Goal: Navigation & Orientation: Find specific page/section

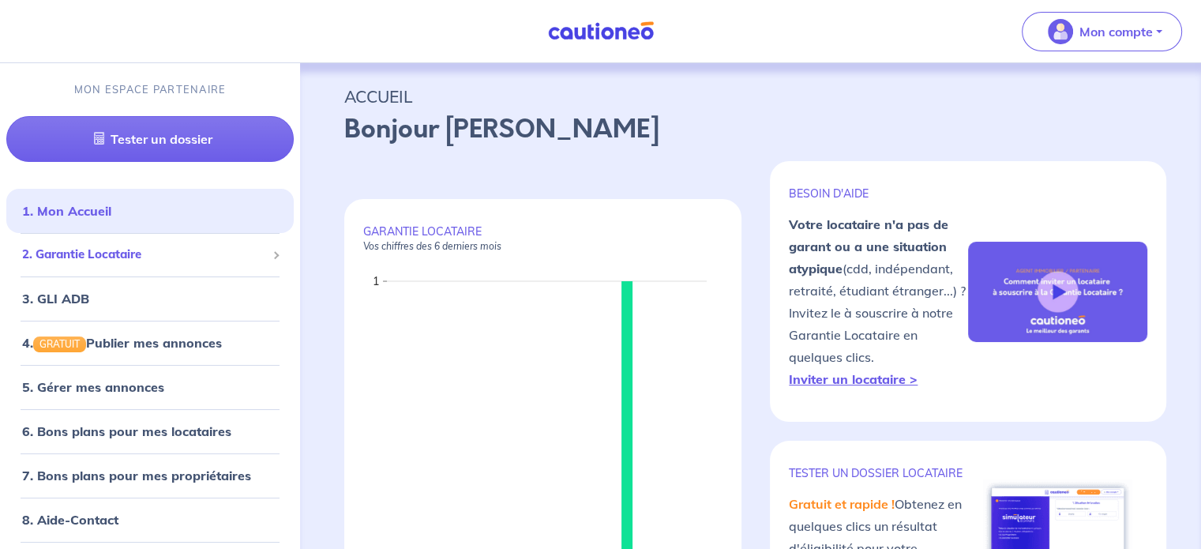
click at [186, 240] on div "2. Garantie Locataire" at bounding box center [149, 254] width 287 height 31
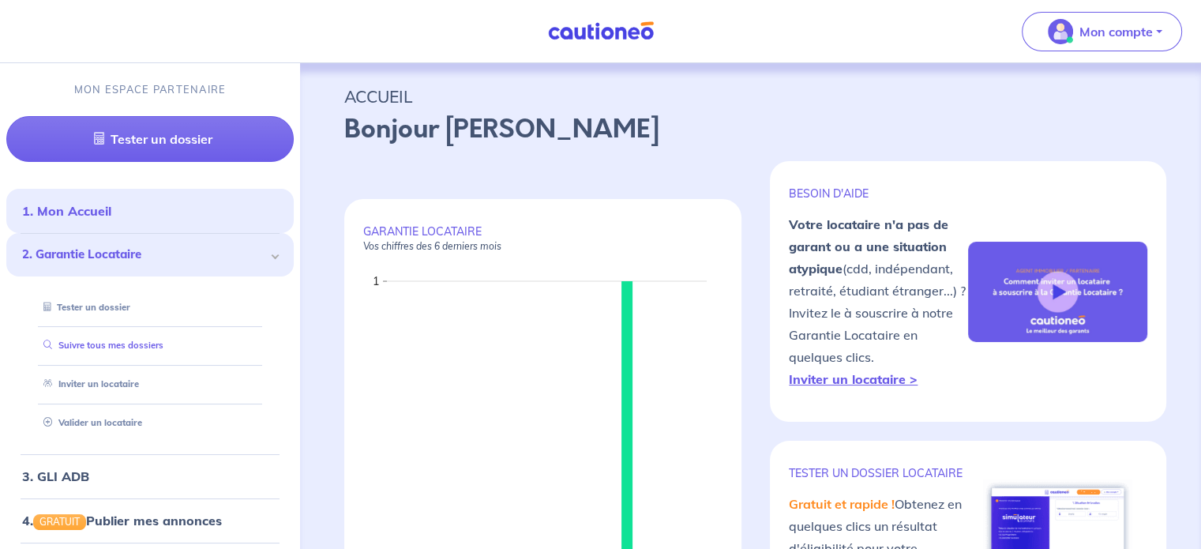
click at [155, 350] on link "Suivre tous mes dossiers" at bounding box center [100, 344] width 126 height 11
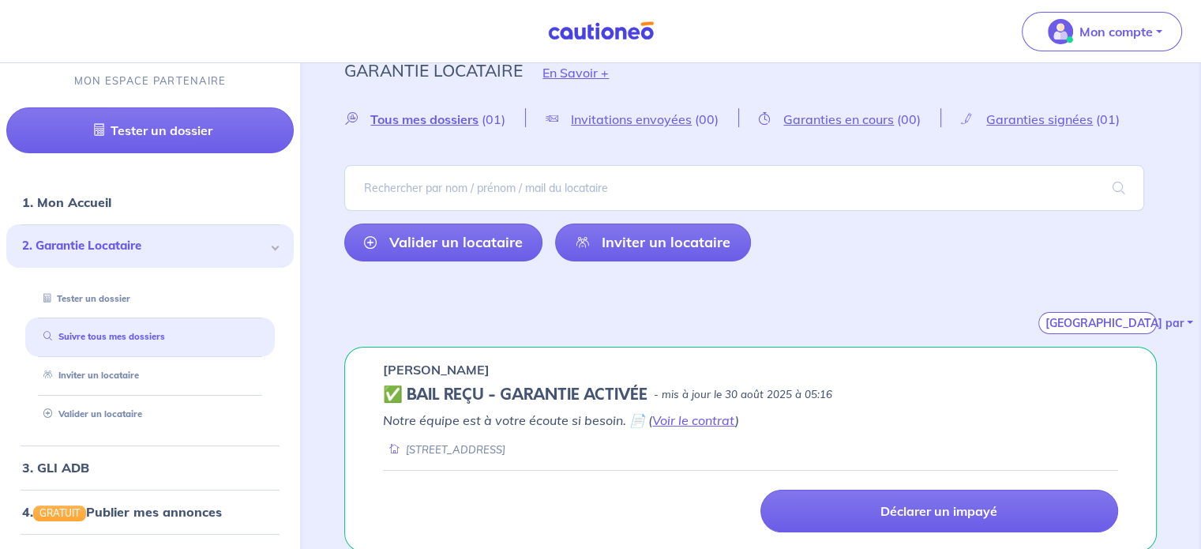
scroll to position [39, 0]
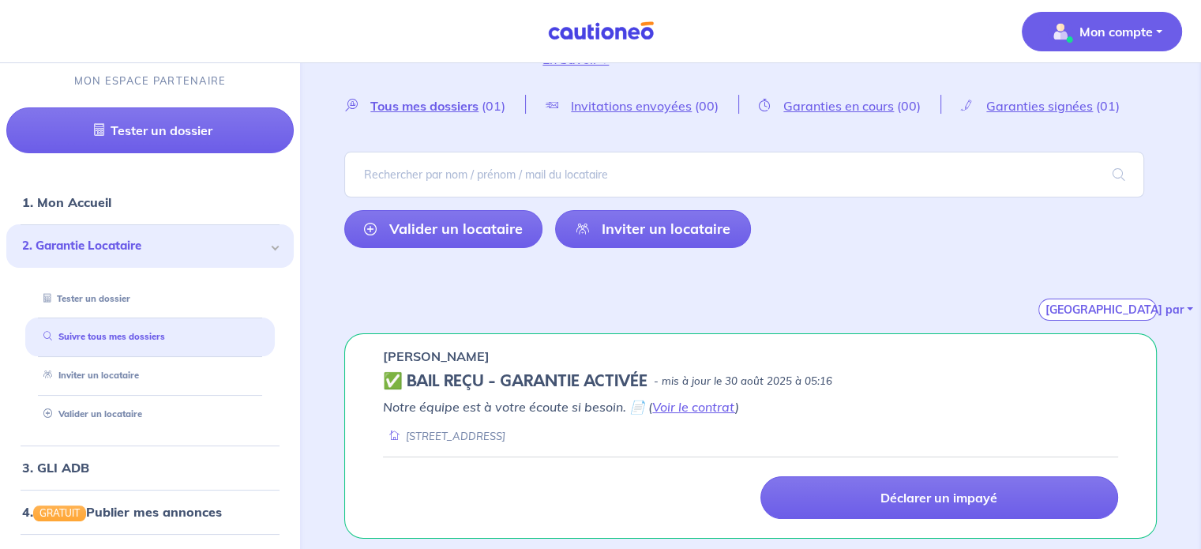
click at [778, 34] on p "Mon compte" at bounding box center [1115, 31] width 73 height 19
click at [778, 102] on link "Mes informations" at bounding box center [1085, 97] width 127 height 25
